Goal: Task Accomplishment & Management: Use online tool/utility

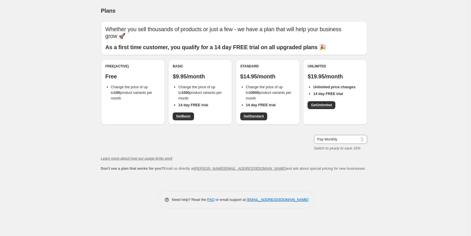
click at [138, 79] on p "Free" at bounding box center [132, 76] width 55 height 7
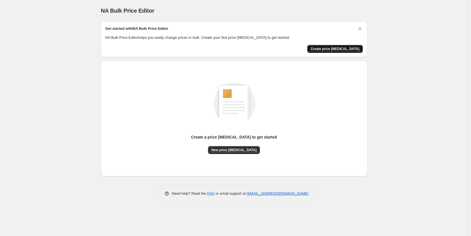
click at [336, 49] on span "Create price [MEDICAL_DATA]" at bounding box center [335, 49] width 49 height 4
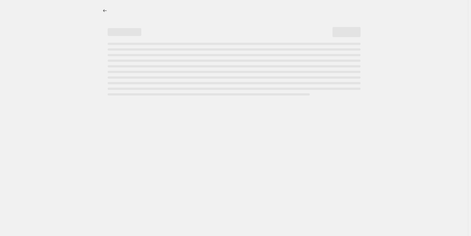
select select "percentage"
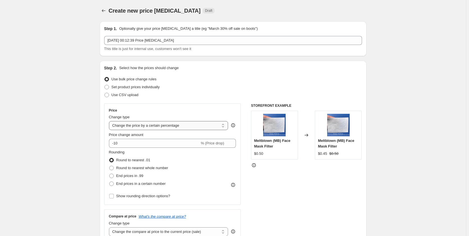
click at [189, 125] on select "Change the price to a certain amount Change the price by a certain amount Chang…" at bounding box center [168, 125] width 119 height 9
click at [110, 121] on select "Change the price to a certain amount Change the price by a certain amount Chang…" at bounding box center [168, 125] width 119 height 9
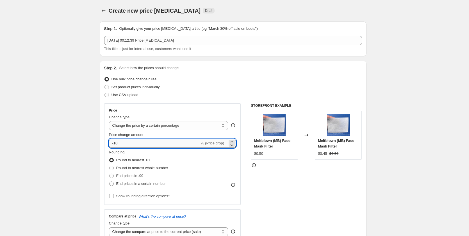
click at [125, 143] on input "-10" at bounding box center [154, 143] width 91 height 9
drag, startPoint x: 125, startPoint y: 143, endPoint x: 88, endPoint y: 139, distance: 37.3
type input "3.6"
click at [332, 198] on div "STOREFRONT EXAMPLE Meltblown (MB) Face Mask Filter $0.50 Changed to Meltblown (…" at bounding box center [306, 171] width 111 height 137
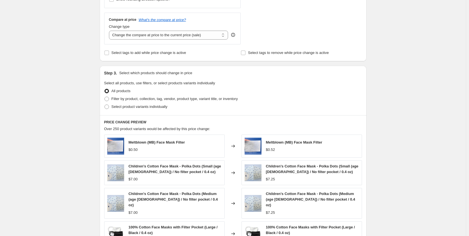
scroll to position [333, 0]
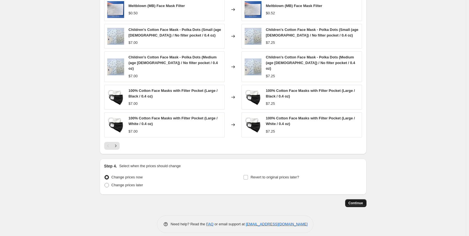
click at [350, 201] on span "Continue" at bounding box center [355, 203] width 15 height 4
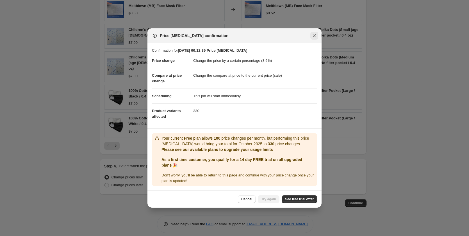
click at [315, 38] on icon "Close" at bounding box center [314, 36] width 6 height 6
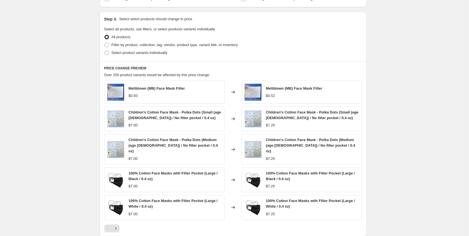
scroll to position [164, 0]
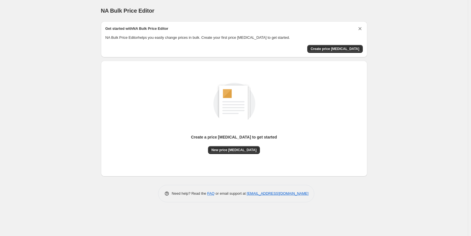
click at [362, 28] on icon "Dismiss card" at bounding box center [360, 29] width 6 height 6
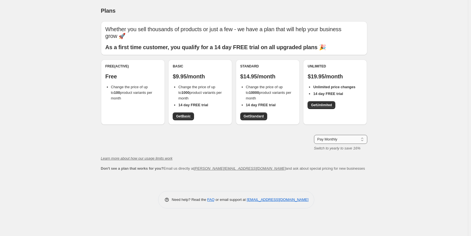
drag, startPoint x: 351, startPoint y: 136, endPoint x: 352, endPoint y: 140, distance: 3.4
click at [351, 136] on select "Pay Monthly Pay Yearly (Save 16%)" at bounding box center [340, 139] width 53 height 9
click at [352, 141] on select "Pay Monthly Pay Yearly (Save 16%)" at bounding box center [340, 139] width 53 height 9
